Goal: Obtain resource: Obtain resource

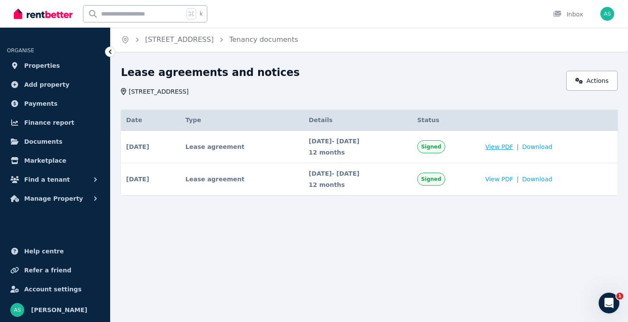
click at [513, 146] on span "View PDF" at bounding box center [499, 147] width 28 height 9
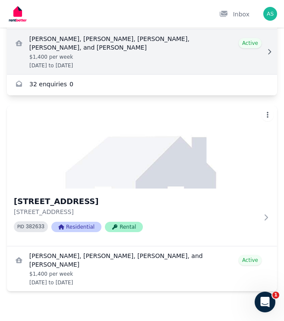
scroll to position [609, 0]
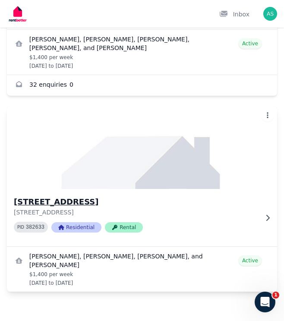
click at [67, 204] on h3 "4/1 Twenty Eighth Ave, Palm Beach" at bounding box center [136, 202] width 244 height 12
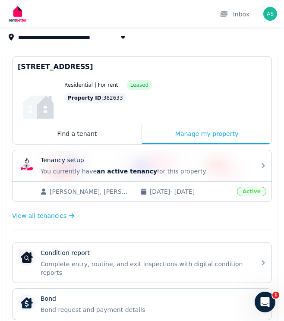
scroll to position [53, 0]
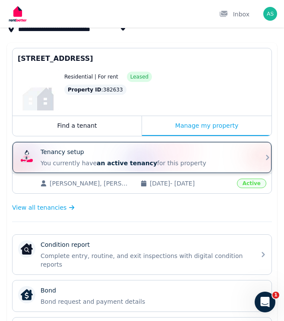
click at [99, 163] on span "an active tenancy" at bounding box center [127, 163] width 60 height 7
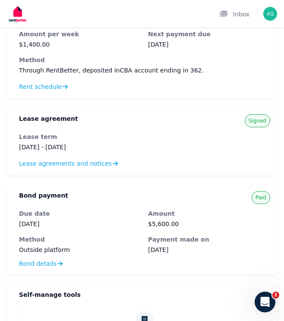
scroll to position [430, 0]
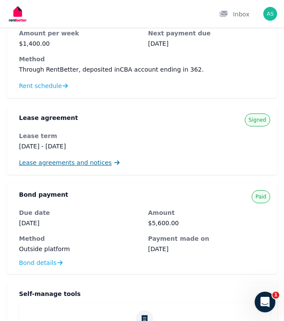
click at [57, 165] on span "Lease agreements and notices" at bounding box center [65, 163] width 93 height 9
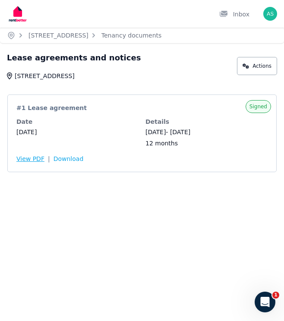
click at [34, 161] on span "View PDF" at bounding box center [30, 159] width 28 height 9
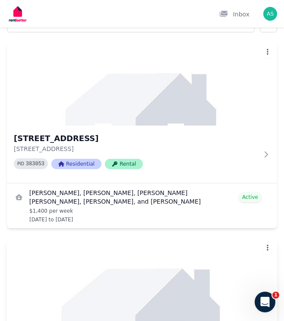
scroll to position [47, 0]
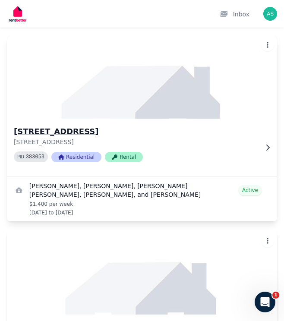
click at [99, 132] on h3 "1/1 Twenty Eighth Ave, Palm Beach" at bounding box center [136, 132] width 244 height 12
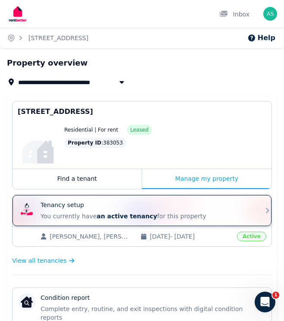
click at [105, 218] on span "an active tenancy" at bounding box center [127, 216] width 60 height 7
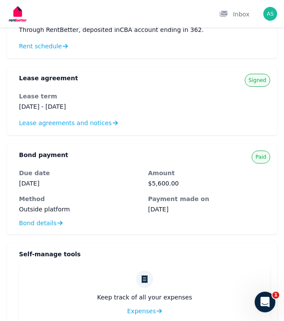
scroll to position [526, 0]
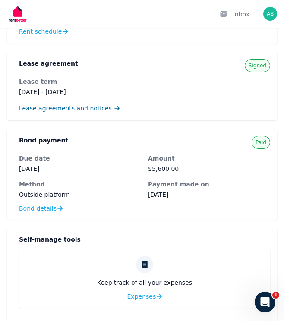
click at [71, 111] on span "Lease agreements and notices" at bounding box center [65, 108] width 93 height 9
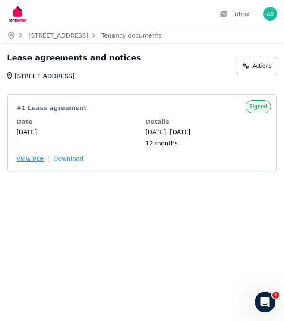
click at [38, 157] on span "View PDF" at bounding box center [30, 159] width 28 height 9
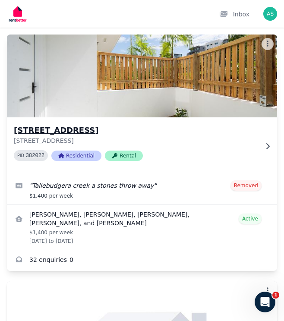
scroll to position [435, 0]
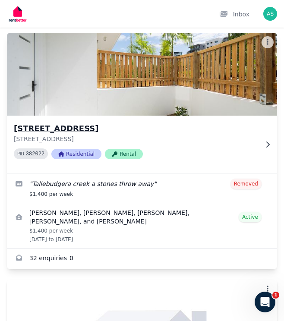
click at [89, 134] on h3 "[STREET_ADDRESS]" at bounding box center [136, 129] width 244 height 12
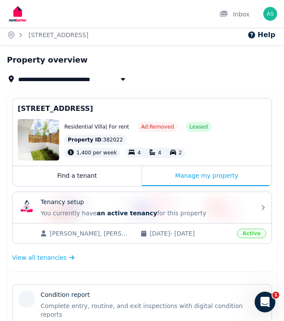
scroll to position [3, 0]
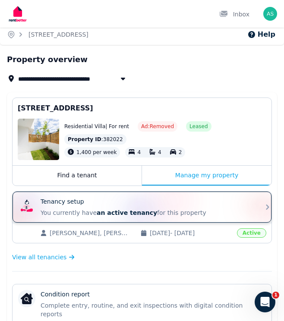
click at [80, 210] on p "You currently have an active tenancy for this property" at bounding box center [146, 213] width 210 height 9
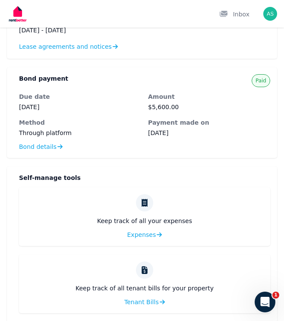
scroll to position [573, 0]
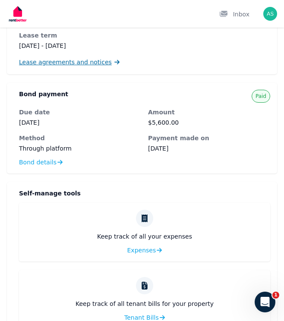
click at [83, 60] on span "Lease agreements and notices" at bounding box center [65, 62] width 93 height 9
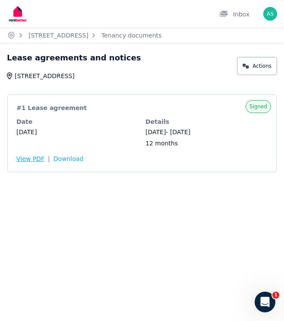
click at [35, 159] on span "View PDF" at bounding box center [30, 159] width 28 height 9
